Goal: Use online tool/utility: Utilize a website feature to perform a specific function

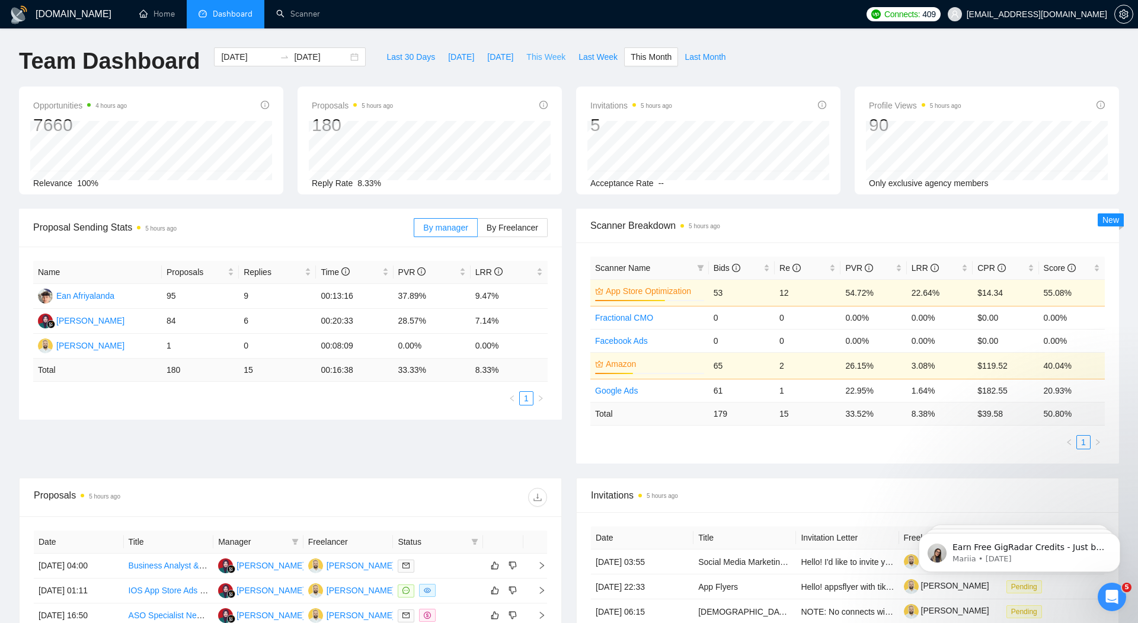
click at [545, 63] on button "This Week" at bounding box center [546, 56] width 52 height 19
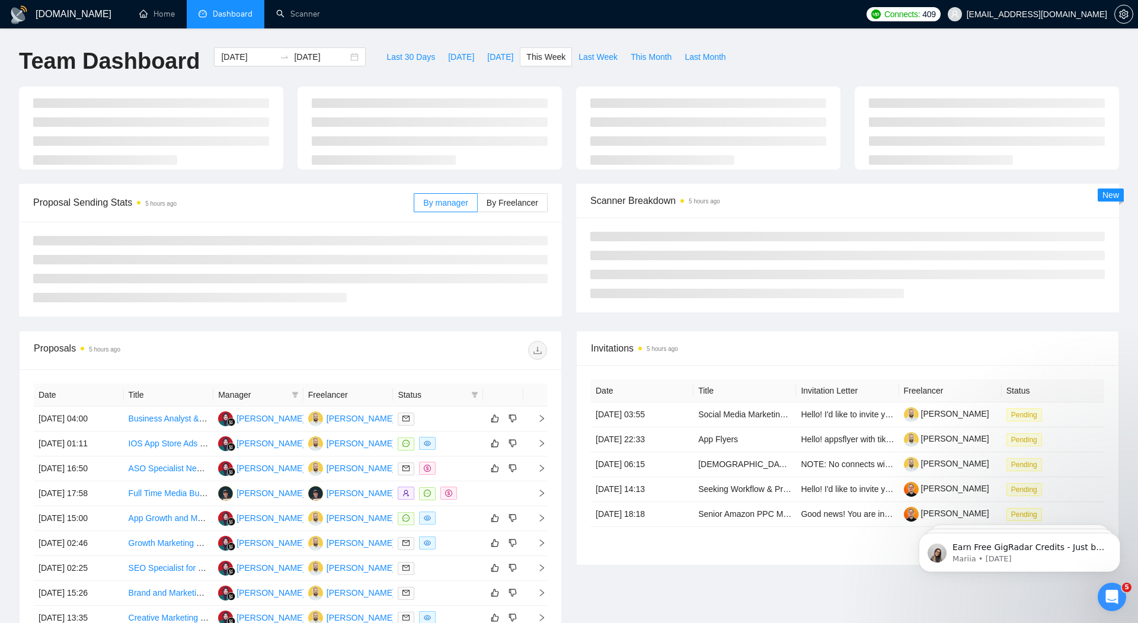
type input "2025-09-29"
type input "2025-10-05"
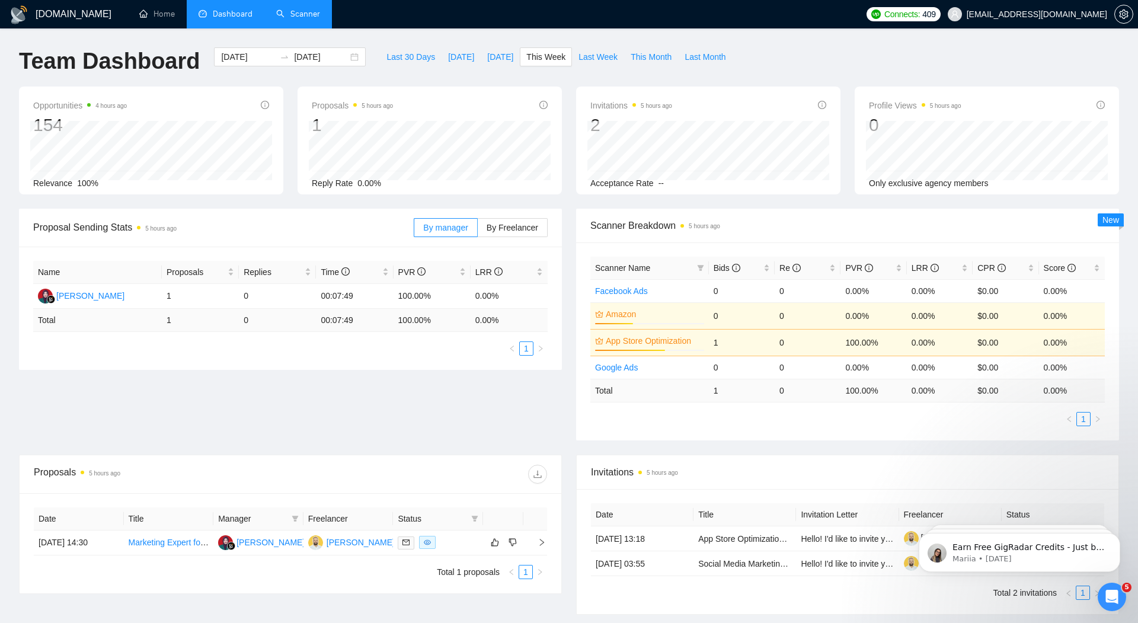
click at [306, 17] on link "Scanner" at bounding box center [298, 14] width 44 height 10
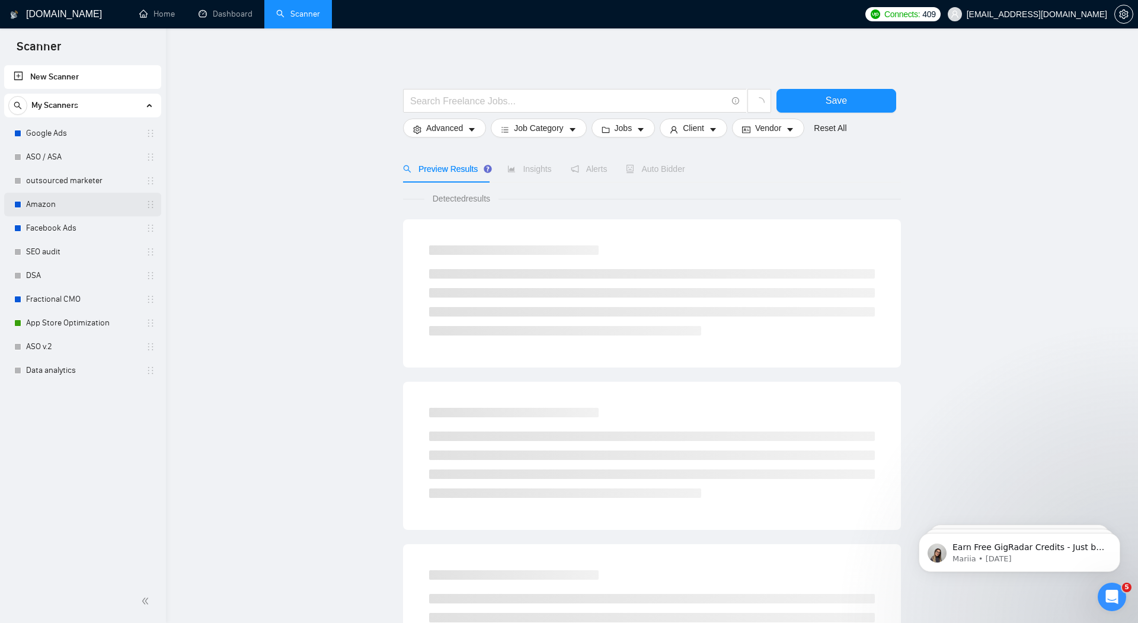
click at [39, 204] on link "Amazon" at bounding box center [82, 205] width 113 height 24
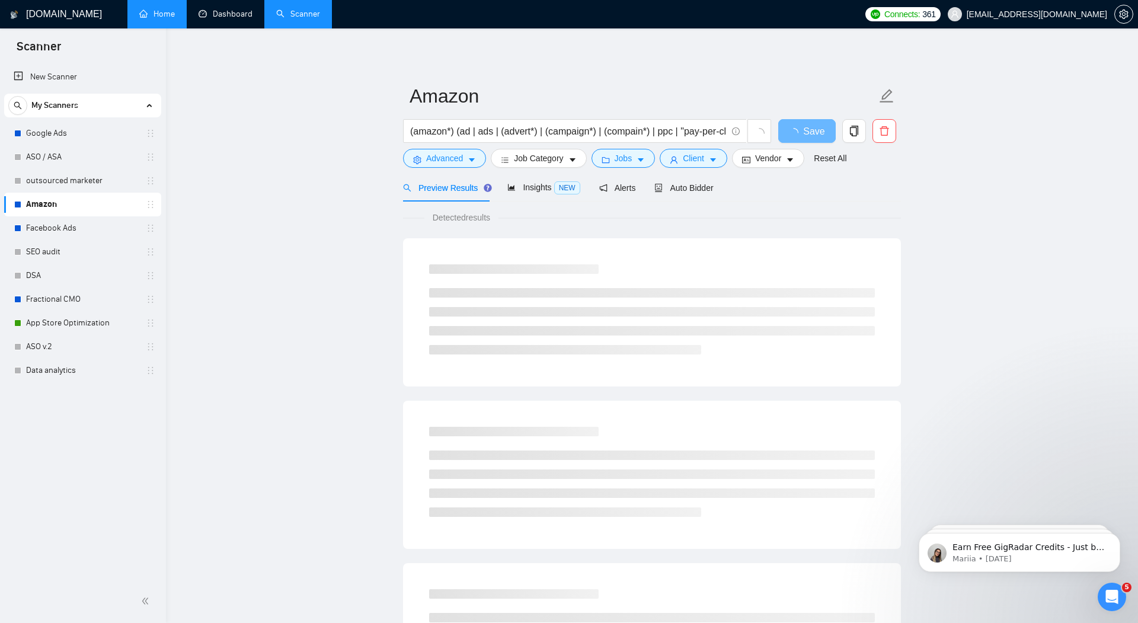
click at [146, 14] on link "Home" at bounding box center [157, 14] width 36 height 10
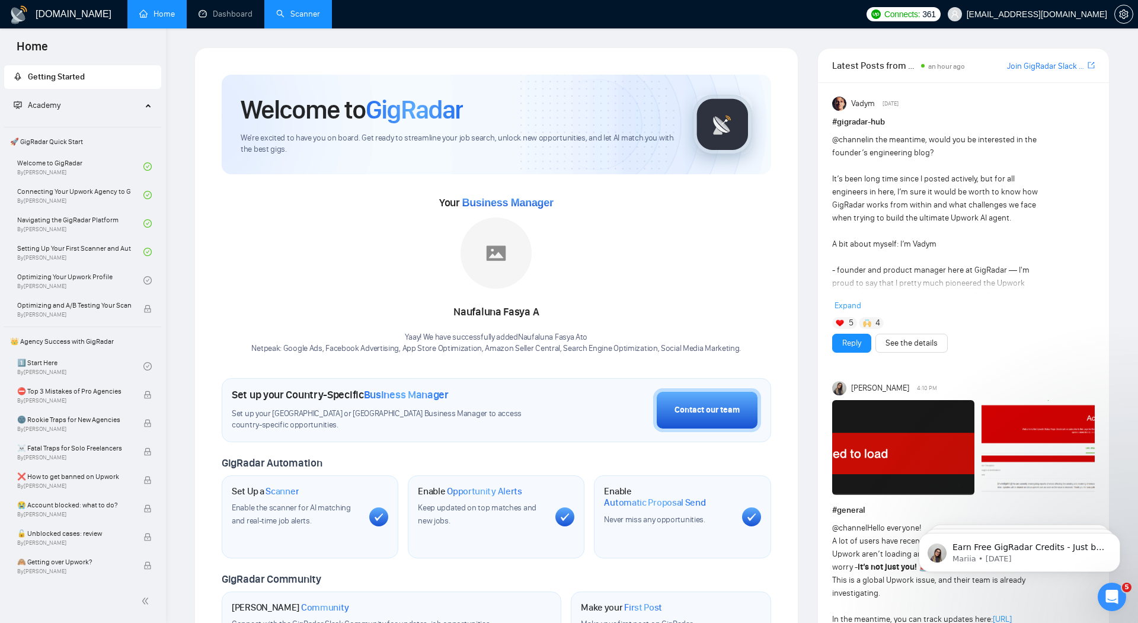
click at [297, 12] on link "Scanner" at bounding box center [298, 14] width 44 height 10
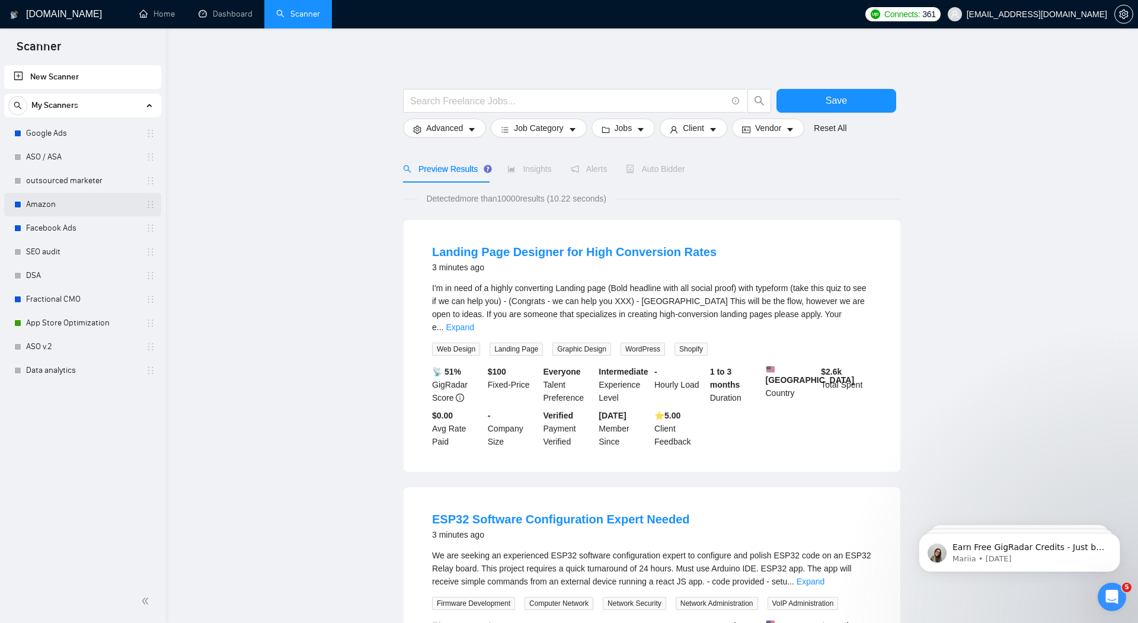
click at [41, 202] on link "Amazon" at bounding box center [82, 205] width 113 height 24
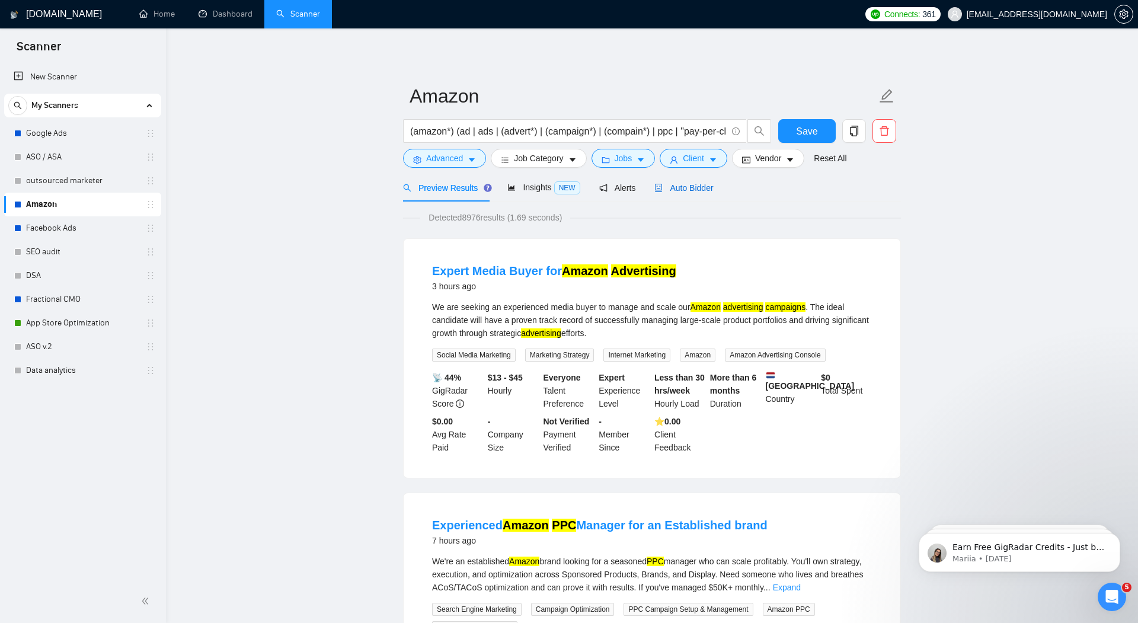
click at [696, 188] on span "Auto Bidder" at bounding box center [683, 187] width 59 height 9
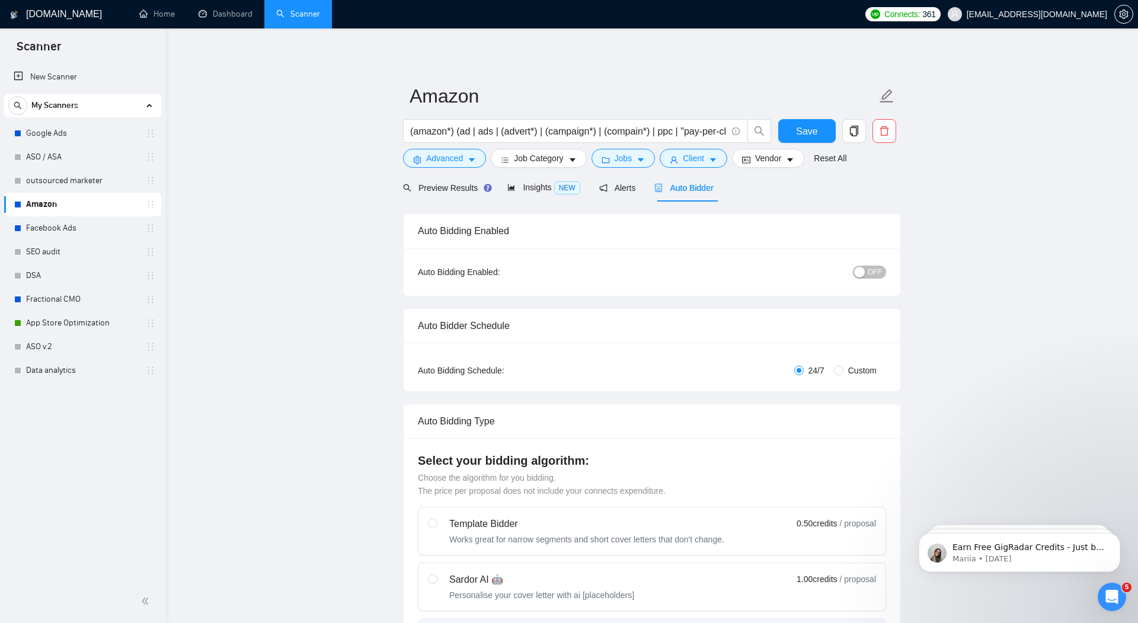
radio input "false"
radio input "true"
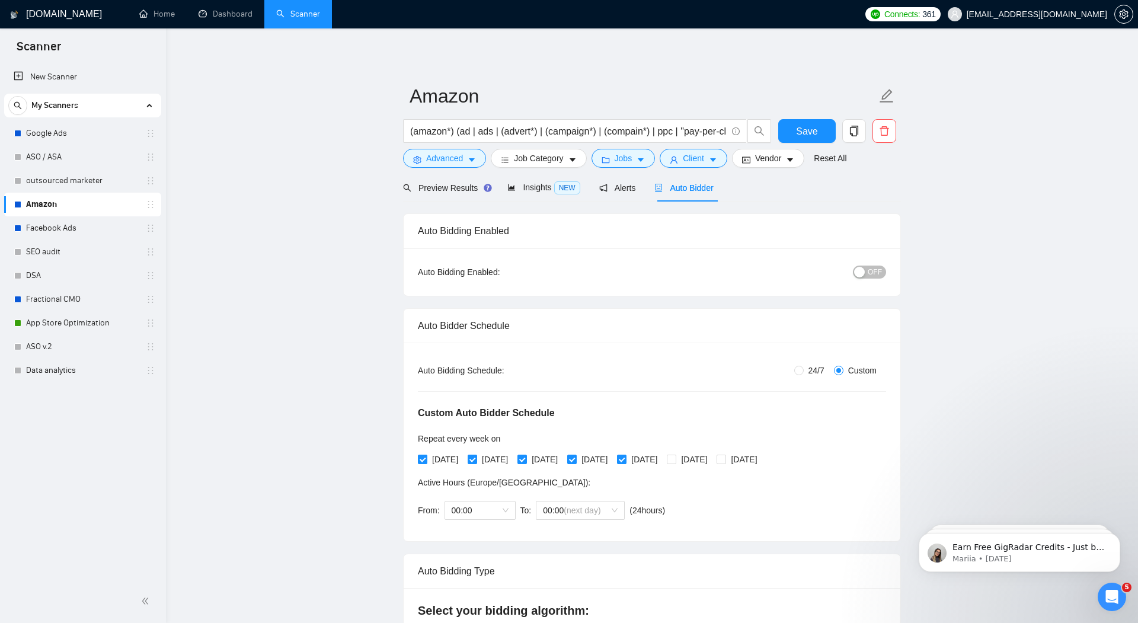
click at [871, 268] on span "OFF" at bounding box center [875, 271] width 14 height 13
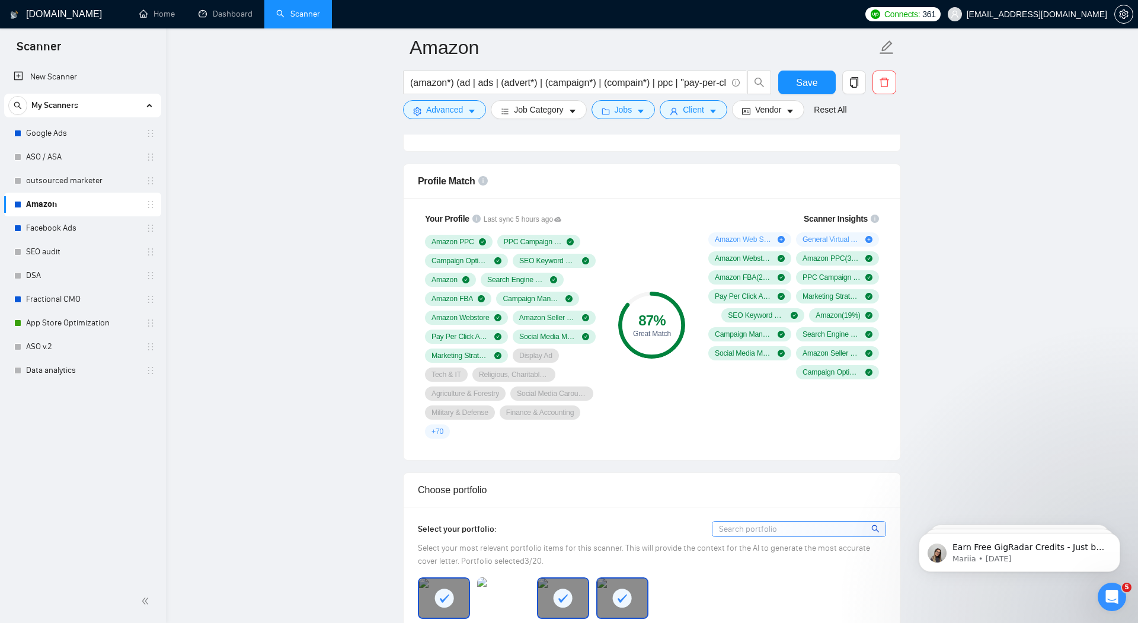
scroll to position [891, 0]
click at [799, 86] on span "Save" at bounding box center [806, 82] width 21 height 15
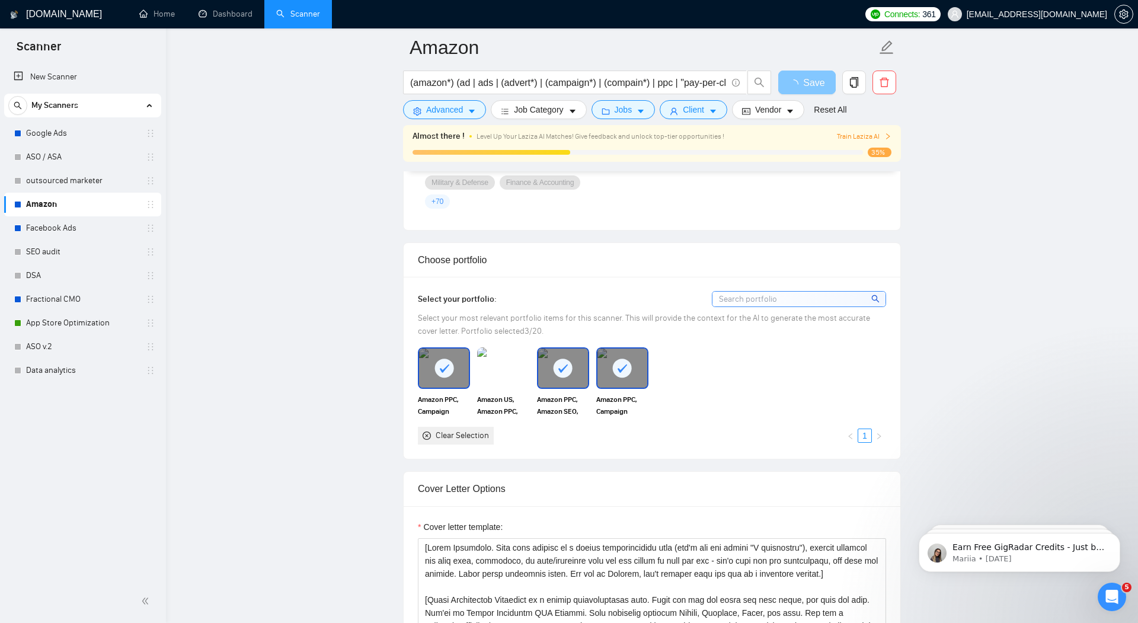
scroll to position [1198, 0]
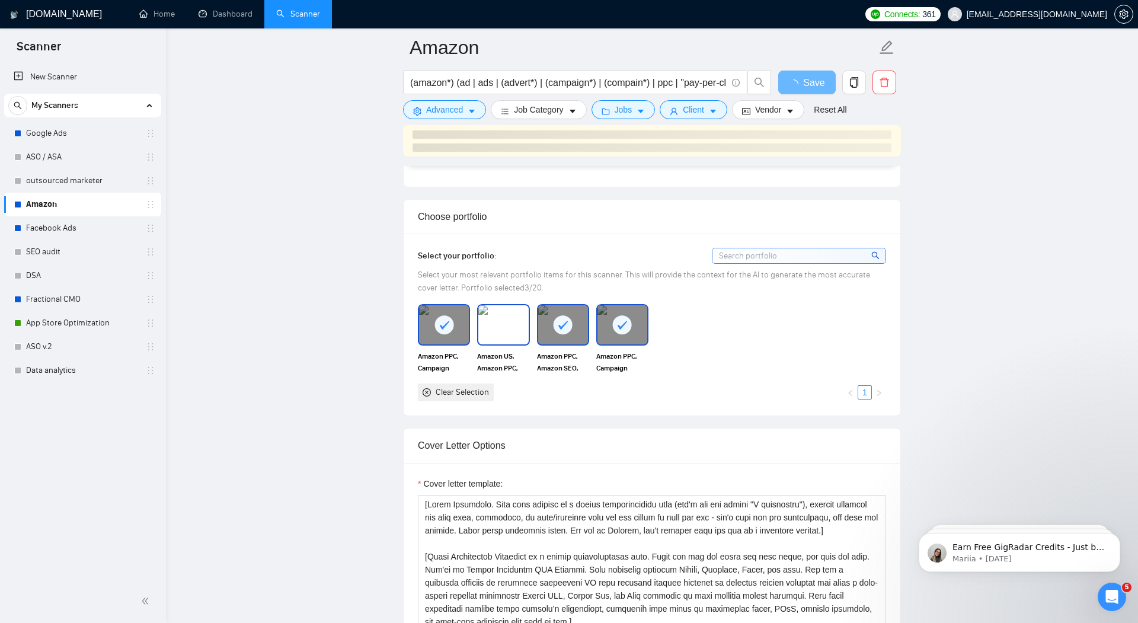
click at [497, 322] on img at bounding box center [503, 324] width 50 height 39
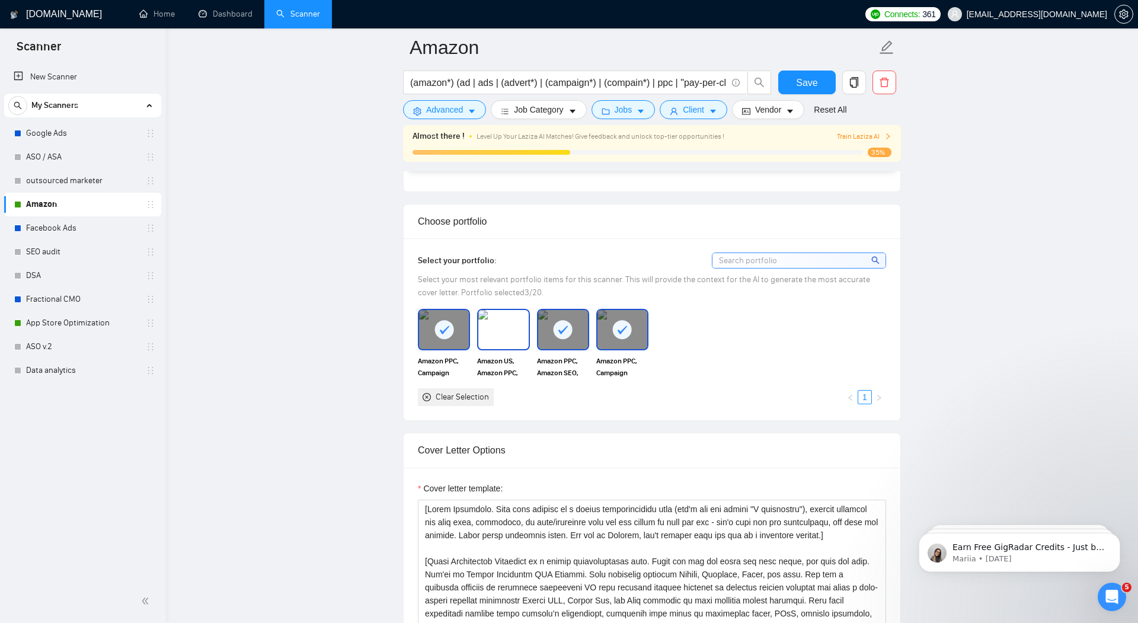
click at [506, 326] on img at bounding box center [503, 329] width 50 height 39
click at [804, 78] on div "Reset all filters" at bounding box center [834, 88] width 64 height 20
click at [787, 81] on button "Save" at bounding box center [806, 83] width 57 height 24
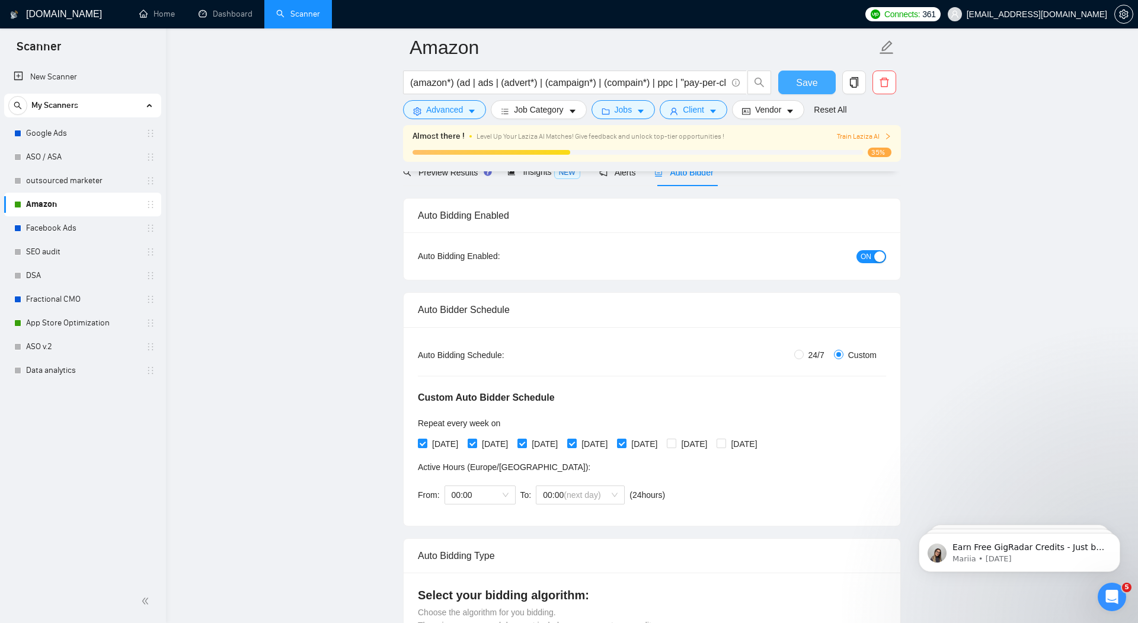
scroll to position [0, 0]
